Goal: Information Seeking & Learning: Learn about a topic

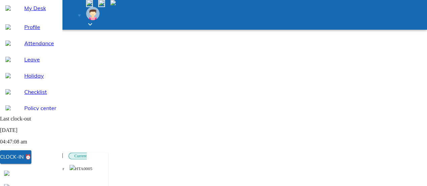
click at [40, 84] on div "Holiday" at bounding box center [31, 75] width 62 height 16
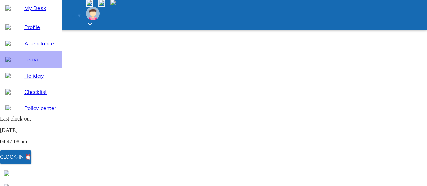
click at [40, 63] on span "Leave" at bounding box center [40, 59] width 32 height 8
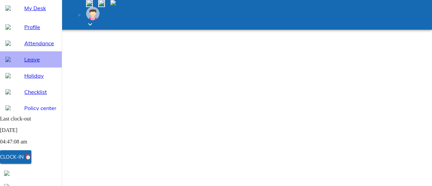
select select "9"
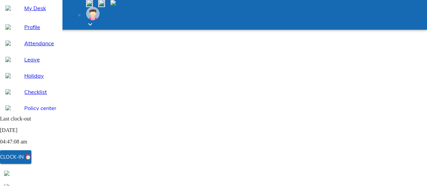
click at [43, 47] on span "Attendance" at bounding box center [40, 43] width 32 height 8
select select "9"
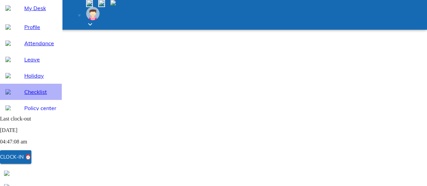
click at [45, 100] on div "Checklist" at bounding box center [31, 92] width 62 height 16
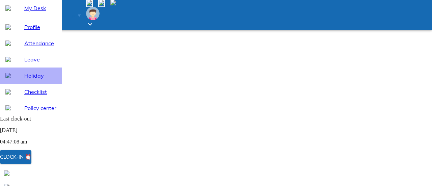
click at [28, 80] on span "Holiday" at bounding box center [40, 75] width 32 height 8
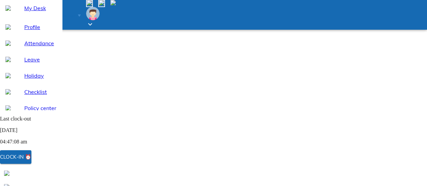
click at [36, 16] on div "My Desk" at bounding box center [31, 8] width 62 height 16
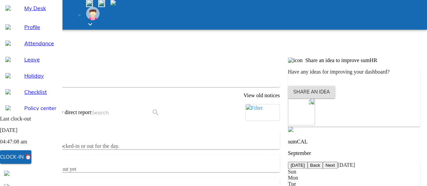
scroll to position [169, 0]
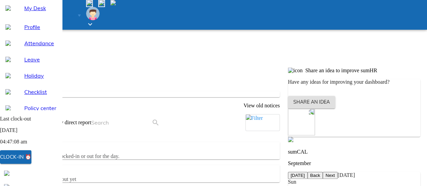
drag, startPoint x: 326, startPoint y: 120, endPoint x: 407, endPoint y: 120, distance: 80.9
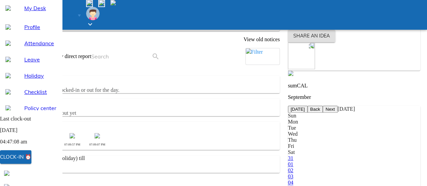
scroll to position [236, 0]
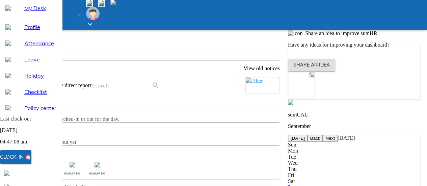
scroll to position [205, 0]
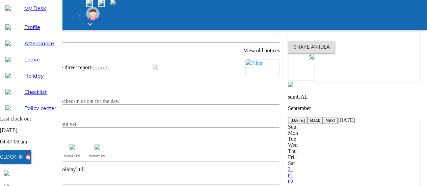
scroll to position [239, 0]
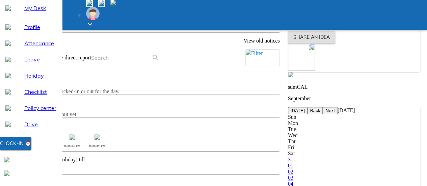
scroll to position [236, 0]
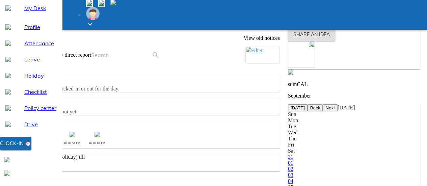
click at [275, 135] on div "Noticeboard No new notices View old notices Who's in [DATE] @ my direct report …" at bounding box center [143, 184] width 281 height 369
click at [217, 120] on div "Noticeboard No new notices View old notices Who's in [DATE] @ my direct report …" at bounding box center [143, 184] width 281 height 369
click at [37, 80] on span "Holiday" at bounding box center [40, 75] width 32 height 8
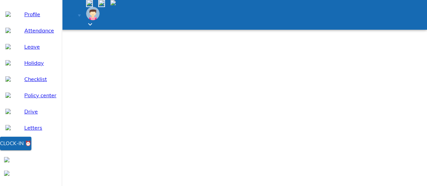
scroll to position [26, 0]
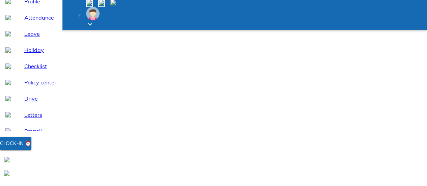
click at [31, 54] on span "Holiday" at bounding box center [40, 50] width 32 height 8
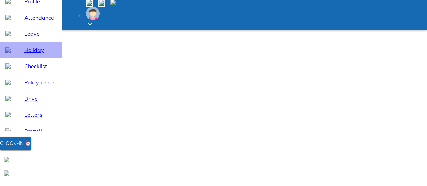
click at [24, 54] on span "Holiday" at bounding box center [40, 50] width 32 height 8
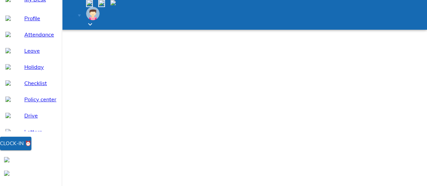
scroll to position [0, 0]
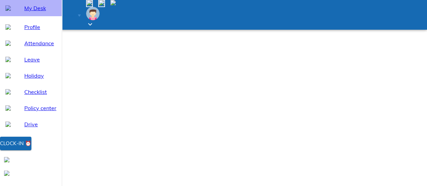
click at [34, 16] on div "My Desk" at bounding box center [31, 8] width 62 height 16
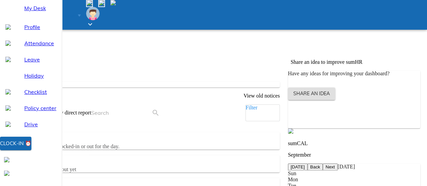
scroll to position [236, 0]
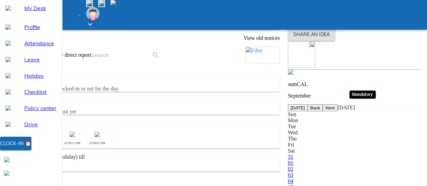
click at [37, 80] on span "Holiday" at bounding box center [40, 75] width 32 height 8
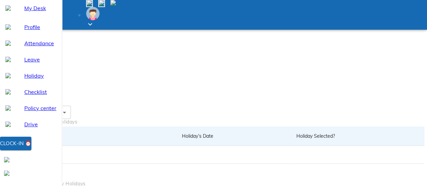
scroll to position [127, 0]
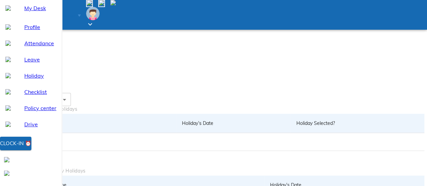
drag, startPoint x: 338, startPoint y: 120, endPoint x: 372, endPoint y: 119, distance: 34.1
drag, startPoint x: 335, startPoint y: 104, endPoint x: 384, endPoint y: 101, distance: 49.3
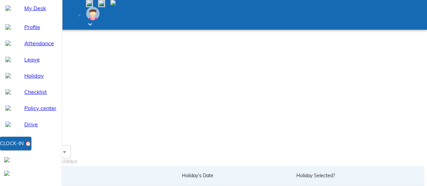
scroll to position [0, 0]
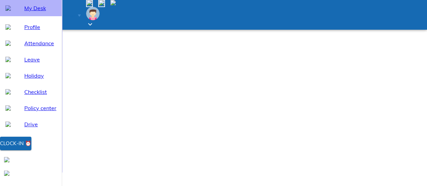
click at [39, 16] on div "My Desk" at bounding box center [31, 8] width 62 height 16
click at [35, 35] on div "Profile" at bounding box center [31, 27] width 62 height 16
click at [35, 47] on span "Attendance" at bounding box center [40, 43] width 32 height 8
select select "9"
